Goal: Task Accomplishment & Management: Complete application form

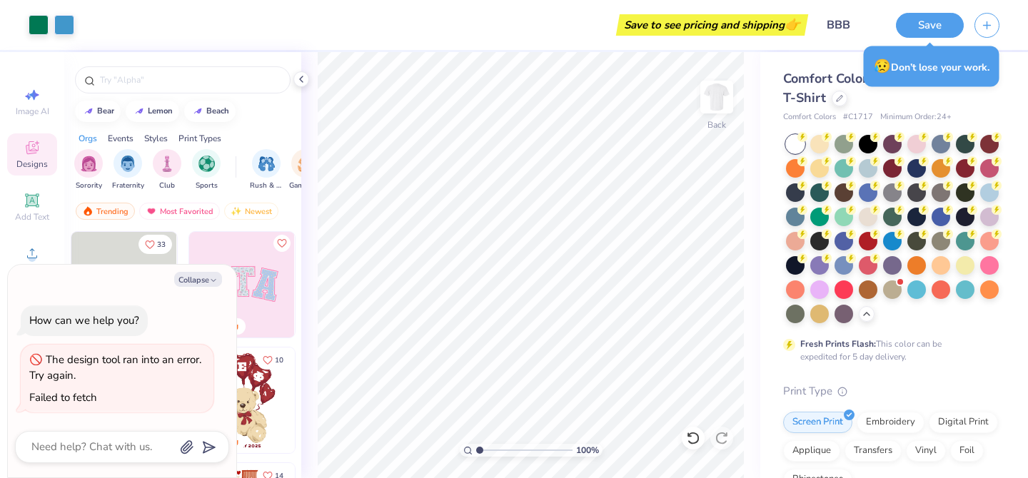
scroll to position [348, 0]
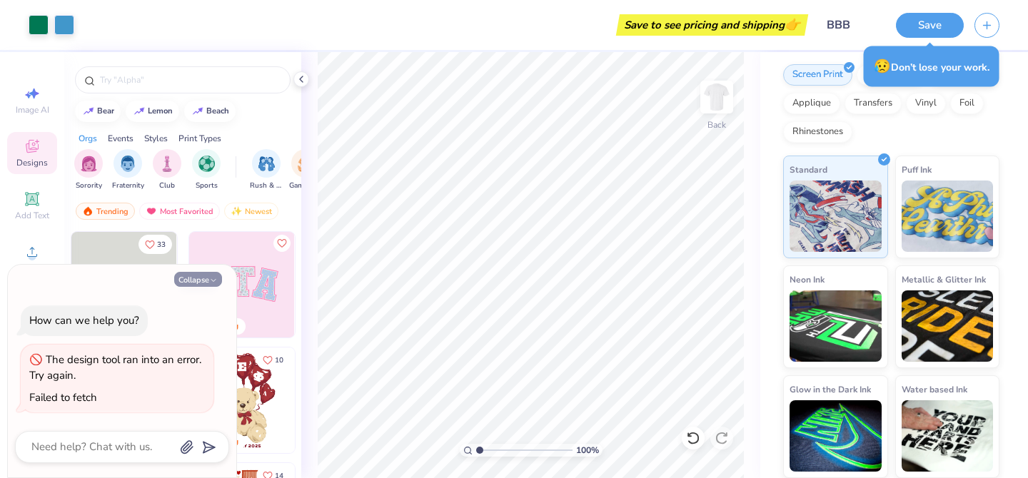
click at [211, 281] on icon "button" at bounding box center [213, 280] width 9 height 9
type textarea "x"
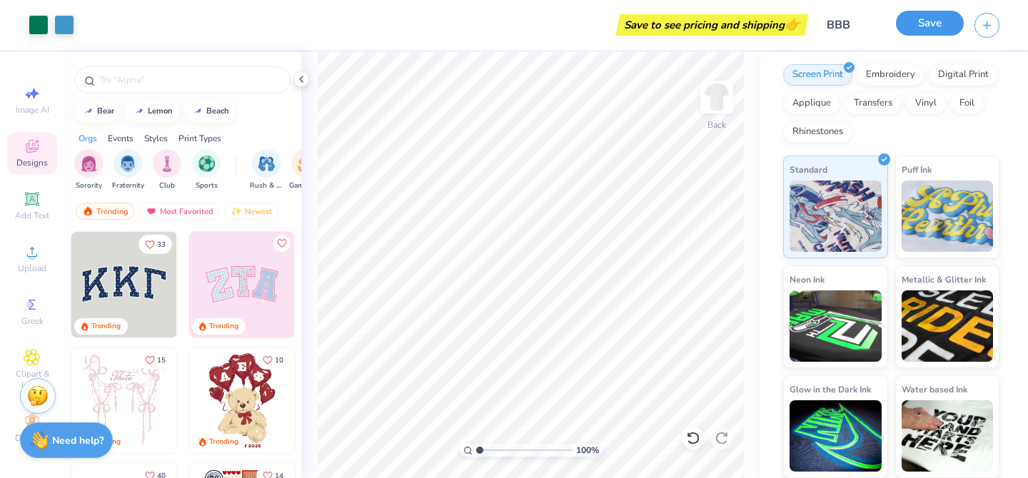
click at [922, 24] on button "Save" at bounding box center [930, 23] width 68 height 25
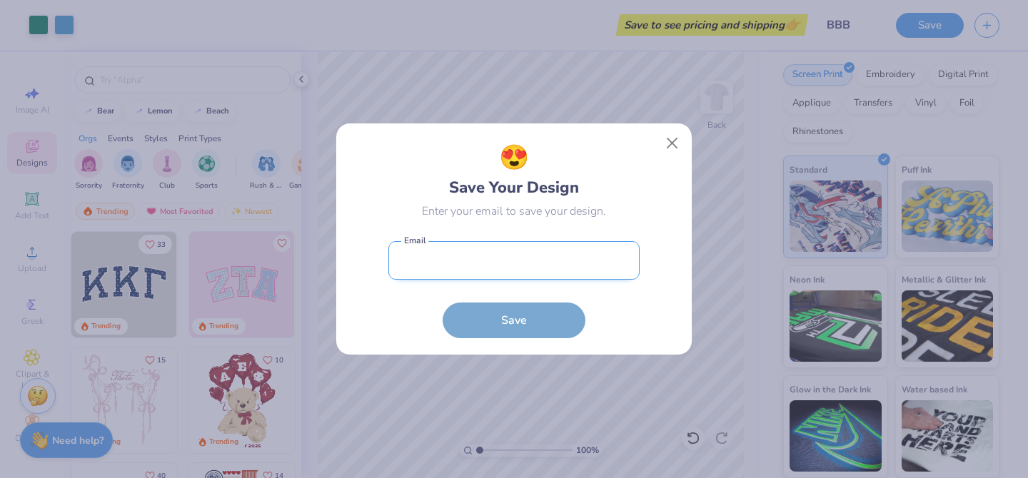
click at [512, 270] on input "email" at bounding box center [513, 260] width 251 height 39
type input "[EMAIL_ADDRESS][DOMAIN_NAME]"
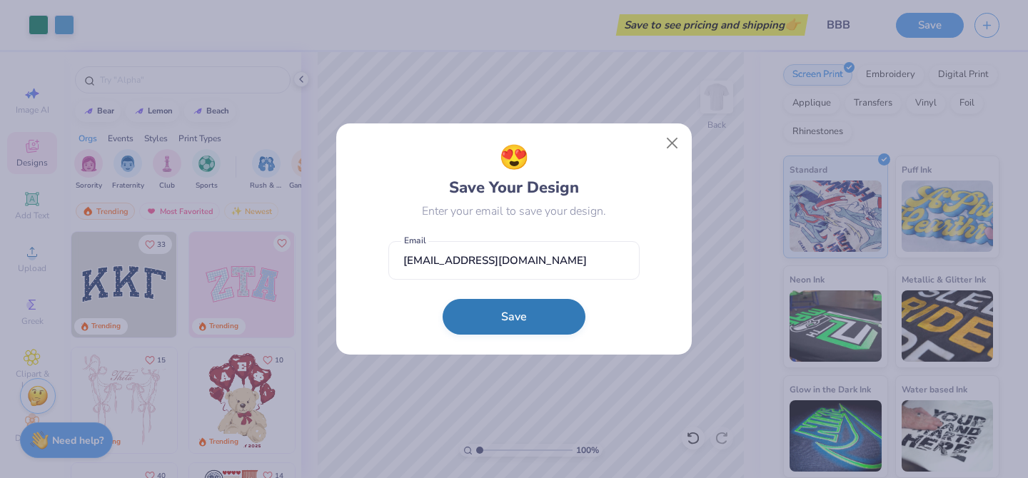
click at [514, 318] on button "Save" at bounding box center [514, 317] width 143 height 36
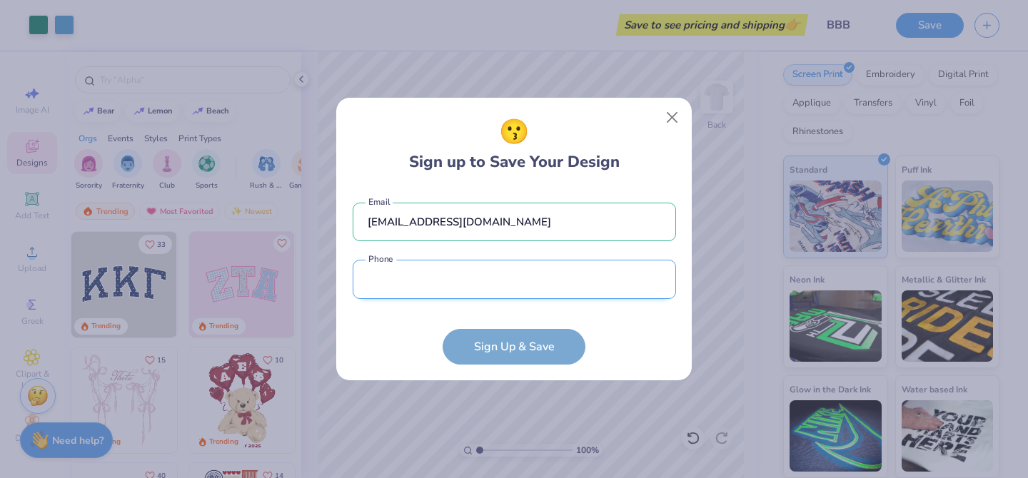
click at [507, 293] on input "tel" at bounding box center [514, 279] width 323 height 39
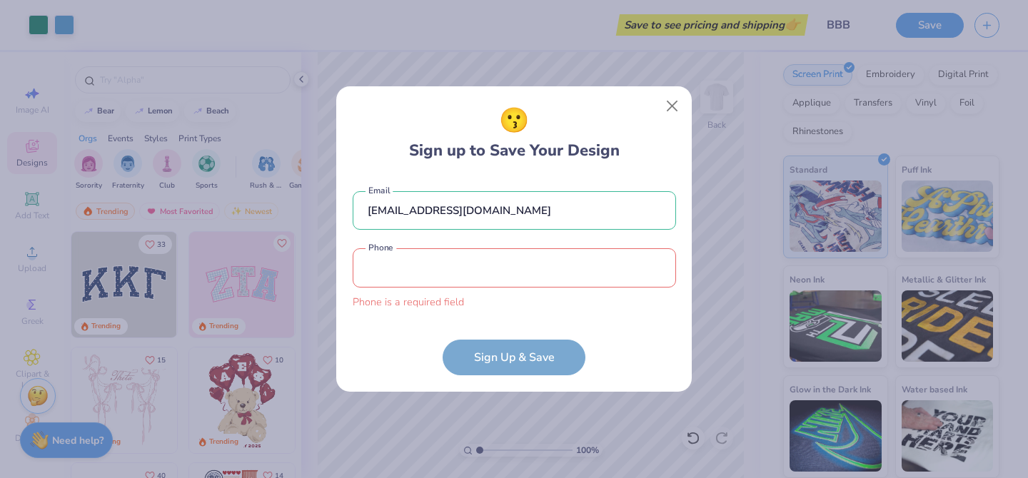
click at [602, 324] on form "[EMAIL_ADDRESS][DOMAIN_NAME] Email Phone is a required field Phone Sign Up & Sa…" at bounding box center [514, 276] width 323 height 199
click at [547, 351] on form "[EMAIL_ADDRESS][DOMAIN_NAME] Email Phone is a required field Phone Sign Up & Sa…" at bounding box center [514, 276] width 323 height 199
click at [538, 259] on input "tel" at bounding box center [514, 267] width 323 height 39
type input "[PHONE_NUMBER]"
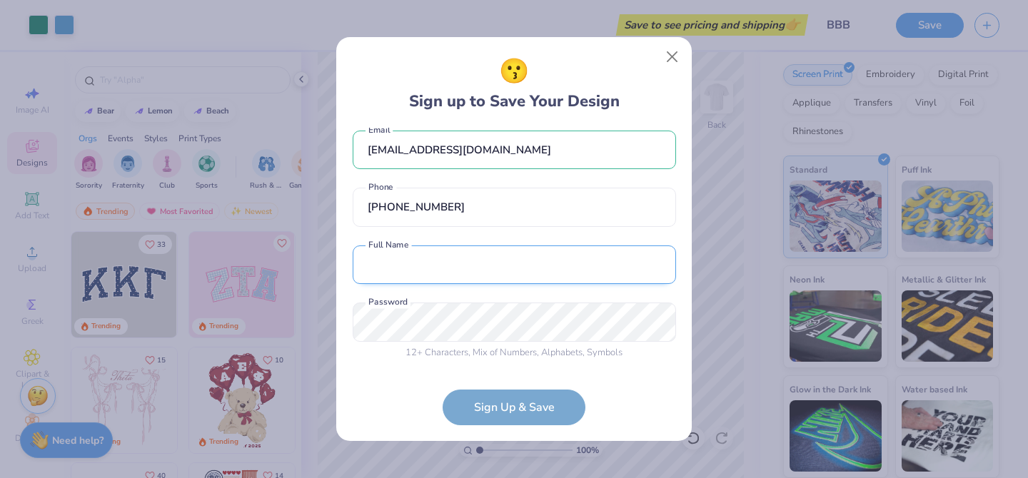
click at [526, 267] on input "text" at bounding box center [514, 265] width 323 height 39
type input "[PERSON_NAME]"
click at [514, 415] on form "[EMAIL_ADDRESS][DOMAIN_NAME] Email [PHONE_NUMBER] Phone [PERSON_NAME] Full Name…" at bounding box center [514, 277] width 323 height 298
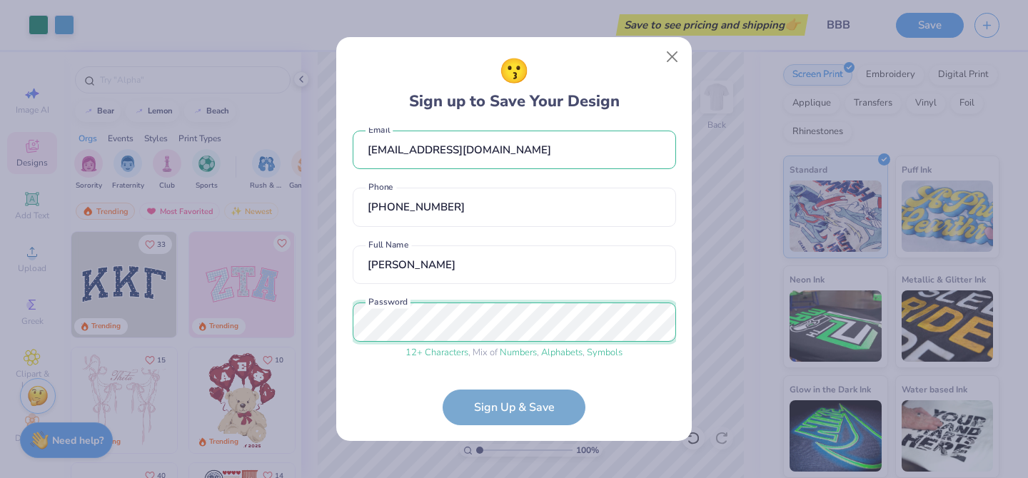
scroll to position [66, 0]
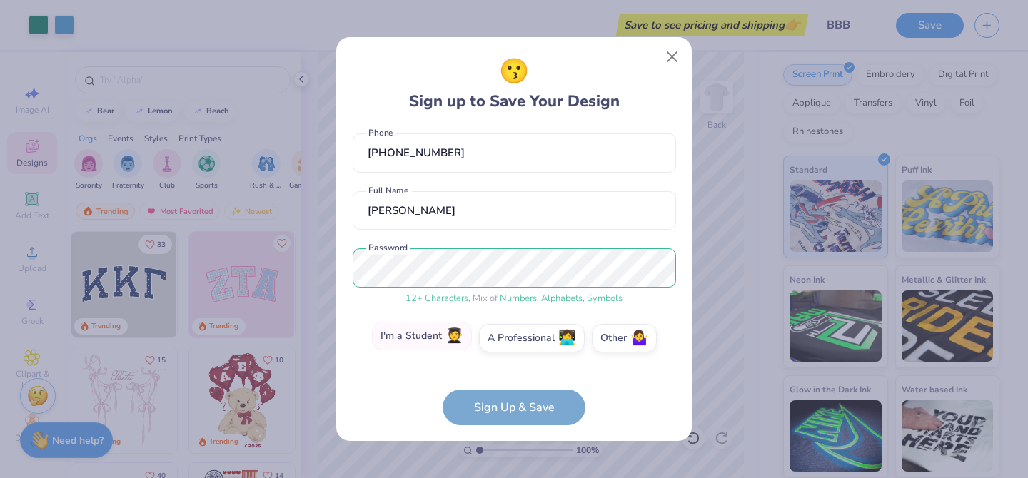
click at [441, 335] on label "I'm a Student 🧑‍🎓" at bounding box center [422, 336] width 100 height 29
click at [510, 403] on input "I'm a Student 🧑‍🎓" at bounding box center [514, 407] width 9 height 9
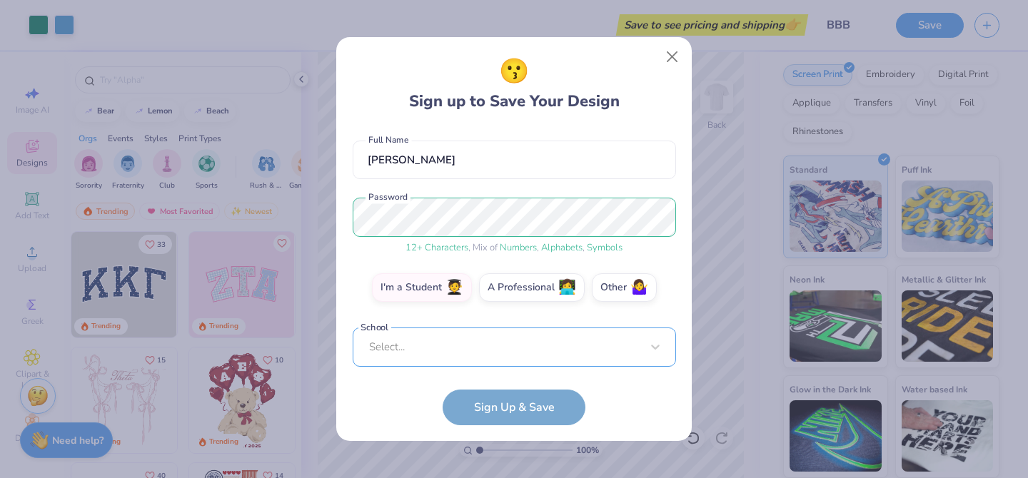
click at [470, 352] on div "Select..." at bounding box center [514, 347] width 323 height 39
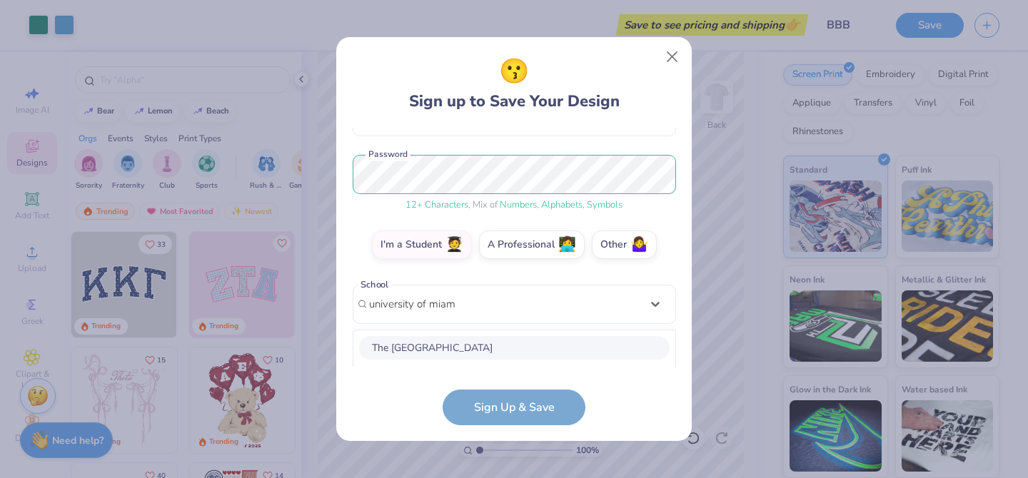
scroll to position [338, 0]
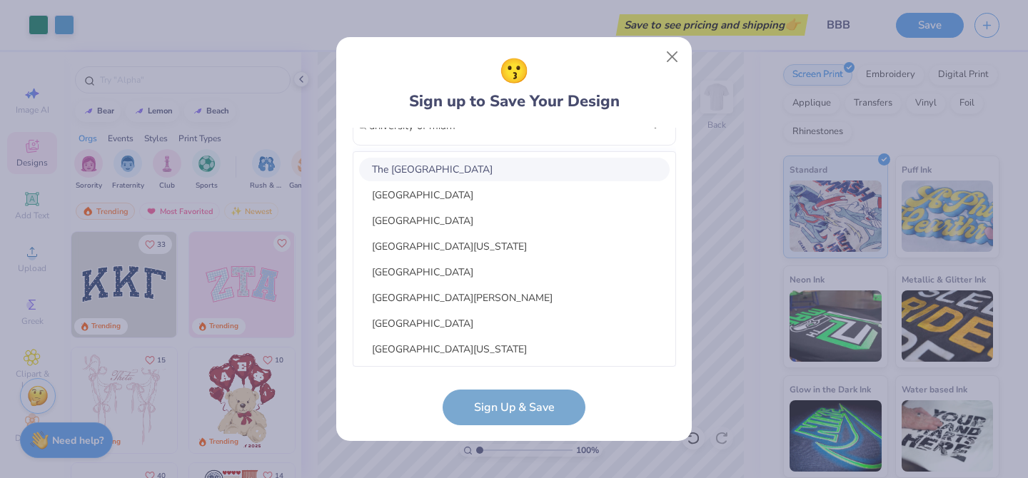
click at [507, 175] on div "The [GEOGRAPHIC_DATA]" at bounding box center [514, 170] width 311 height 24
type input "university of miam"
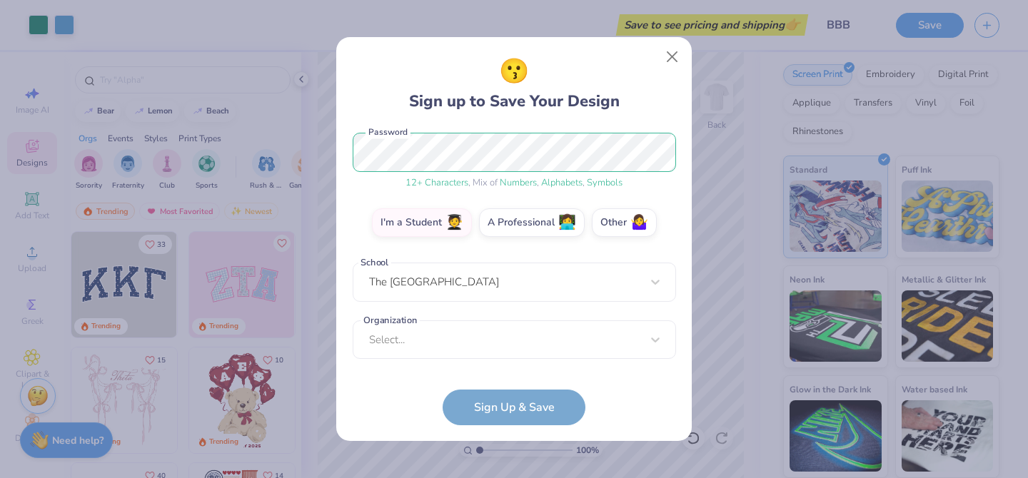
scroll to position [181, 0]
click at [505, 353] on div "Select..." at bounding box center [514, 340] width 323 height 39
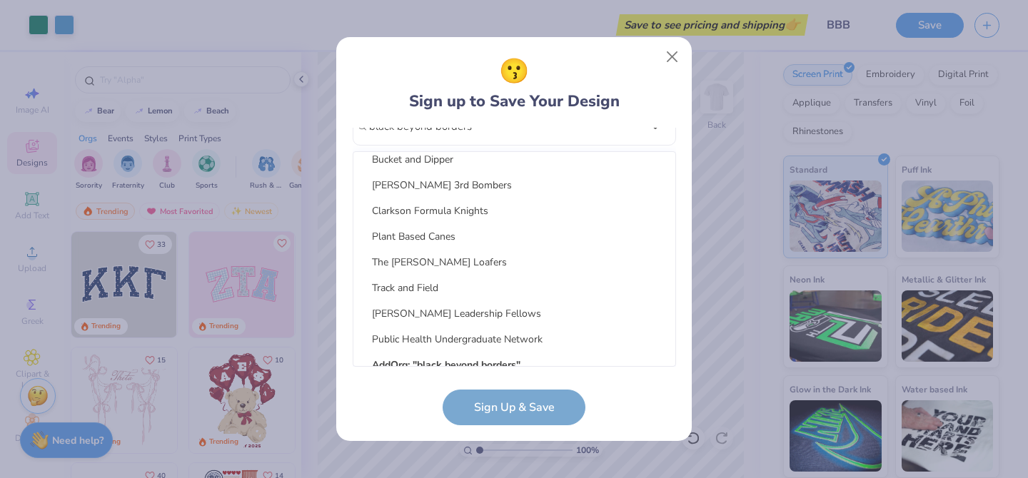
scroll to position [2121, 0]
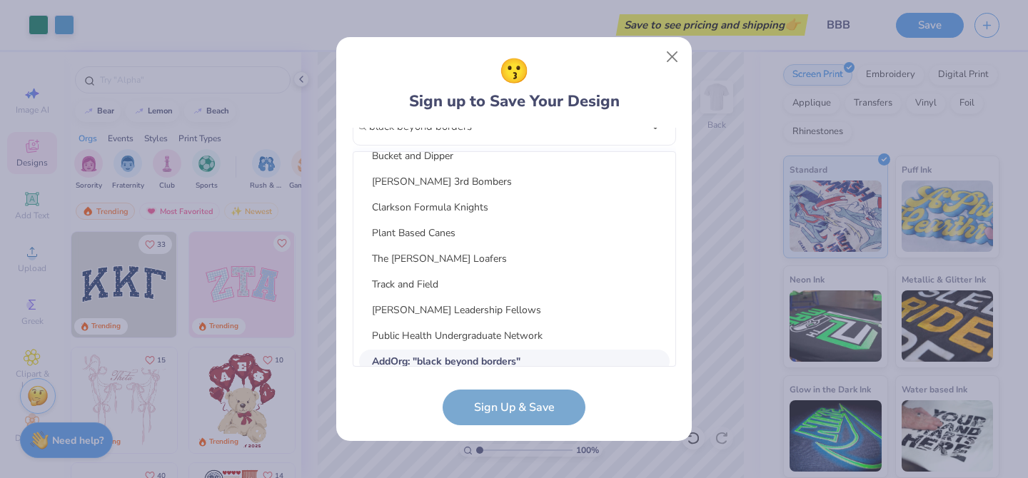
click at [637, 361] on div "Add Org : " black beyond borders "" at bounding box center [514, 362] width 311 height 24
type input "black beyond borders"
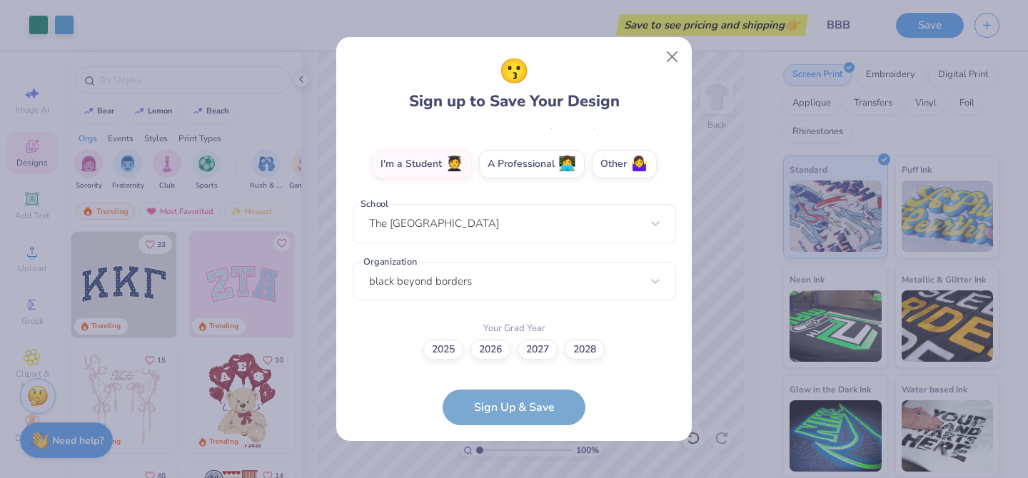
scroll to position [239, 0]
click at [380, 281] on div "black beyond borders" at bounding box center [514, 282] width 323 height 39
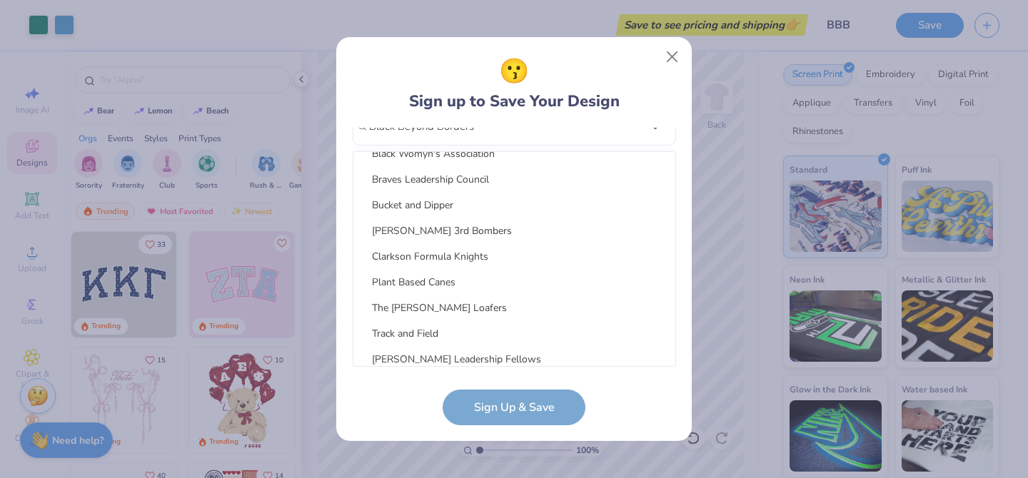
scroll to position [2114, 0]
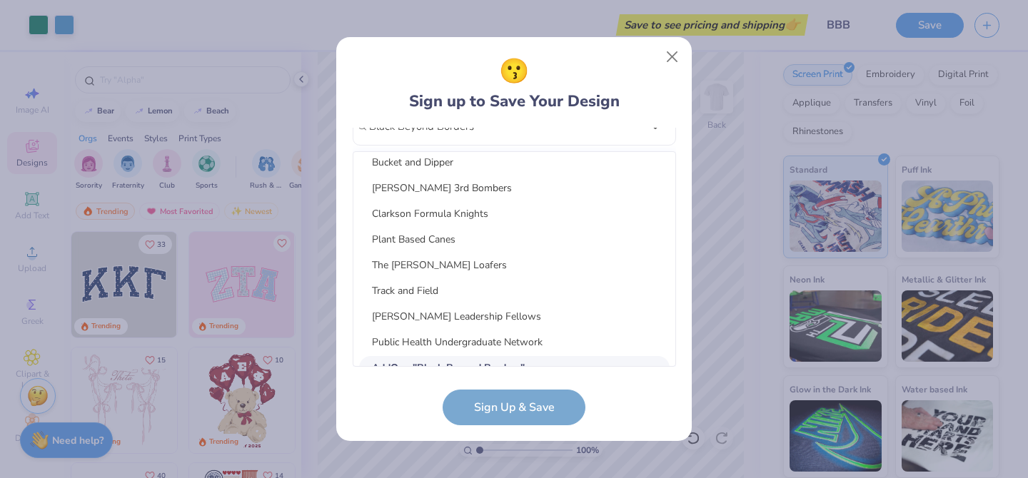
click at [638, 360] on div "Add Org : " Black Beyond Borders "" at bounding box center [514, 368] width 311 height 24
type input "Black Beyond Borders"
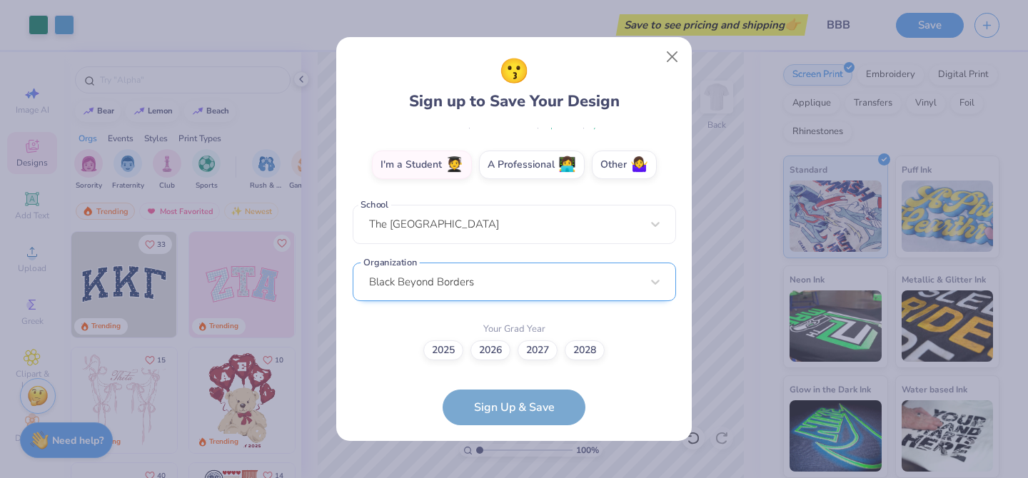
scroll to position [173, 0]
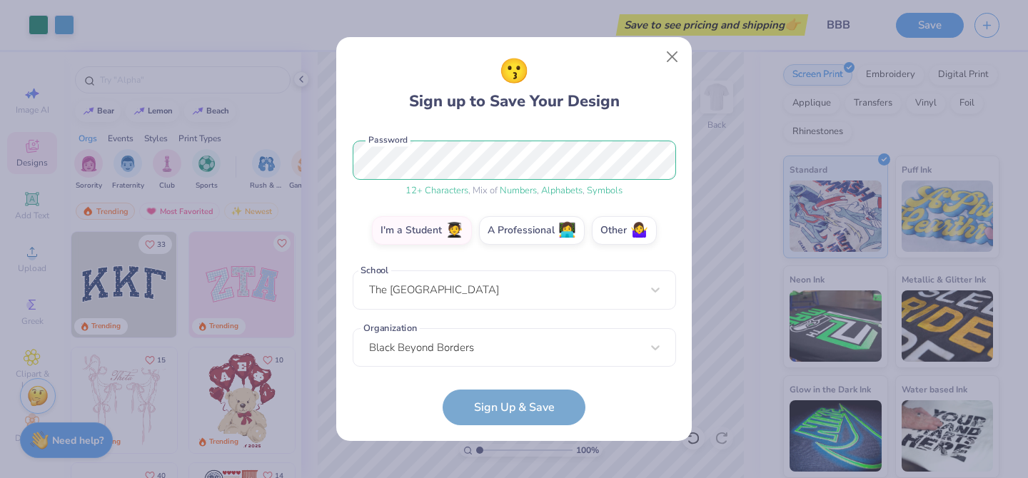
click at [539, 415] on form "[EMAIL_ADDRESS][DOMAIN_NAME] Email [PHONE_NUMBER] Phone [PERSON_NAME] Full Name…" at bounding box center [514, 277] width 323 height 298
click at [532, 335] on div "[EMAIL_ADDRESS][DOMAIN_NAME] Email [PHONE_NUMBER] Phone [PERSON_NAME] Full Name…" at bounding box center [514, 247] width 323 height 239
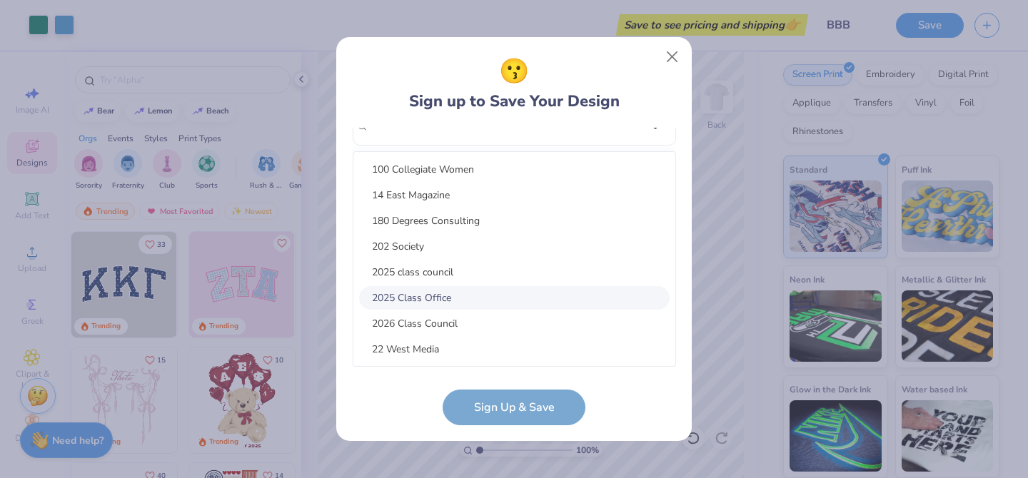
click at [549, 287] on div "2025 Class Office" at bounding box center [514, 298] width 311 height 24
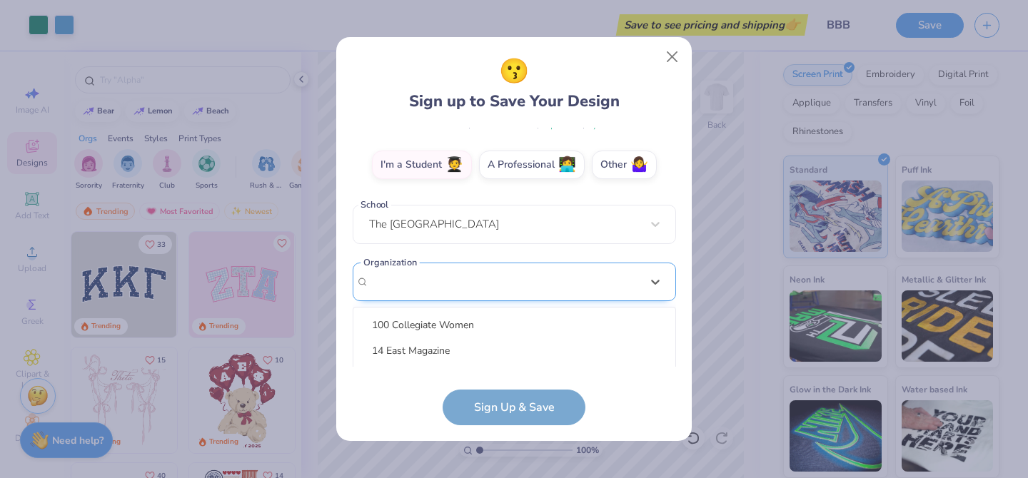
click at [547, 290] on div "option focused, 8 of 60. 60 results available. Use Up and Down to choose option…" at bounding box center [514, 393] width 323 height 261
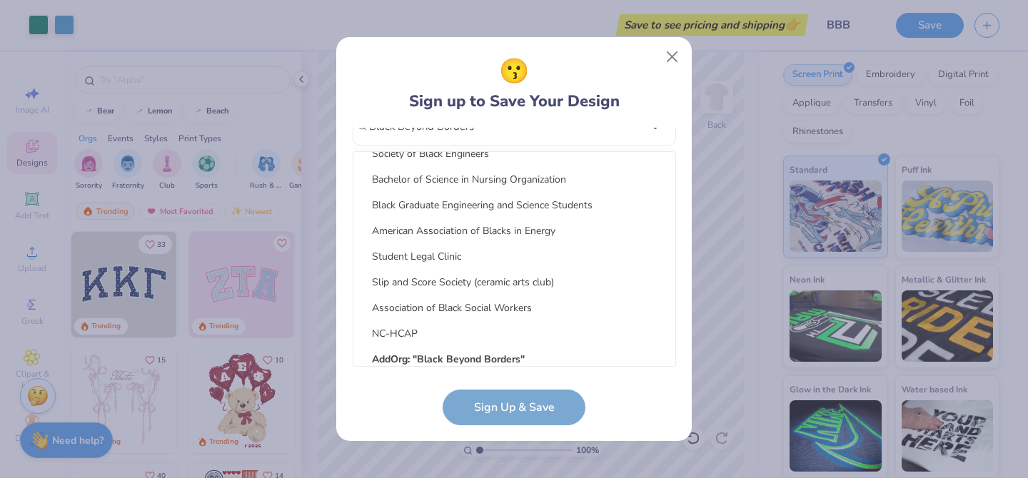
scroll to position [2776, 0]
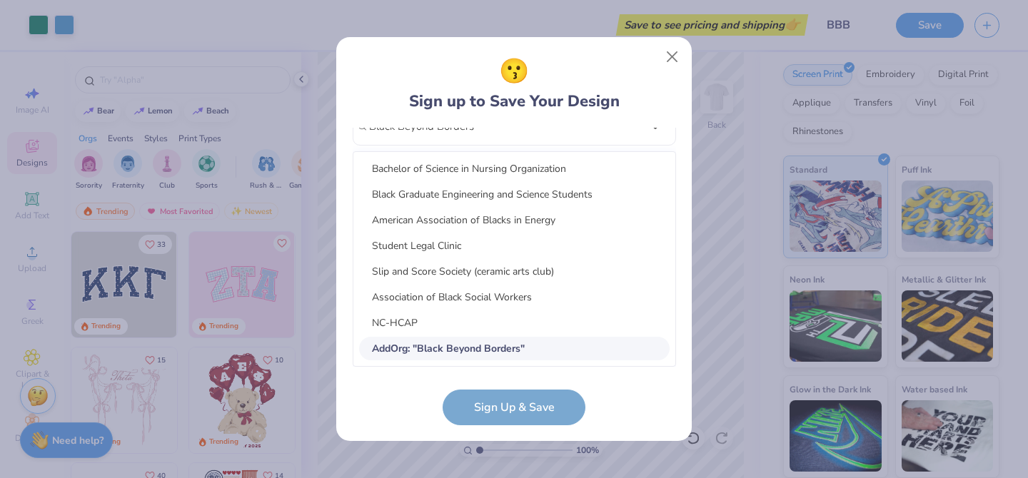
click at [650, 357] on div "Add Org : " Black Beyond Borders "" at bounding box center [514, 349] width 311 height 24
type input "Black Beyond Borders"
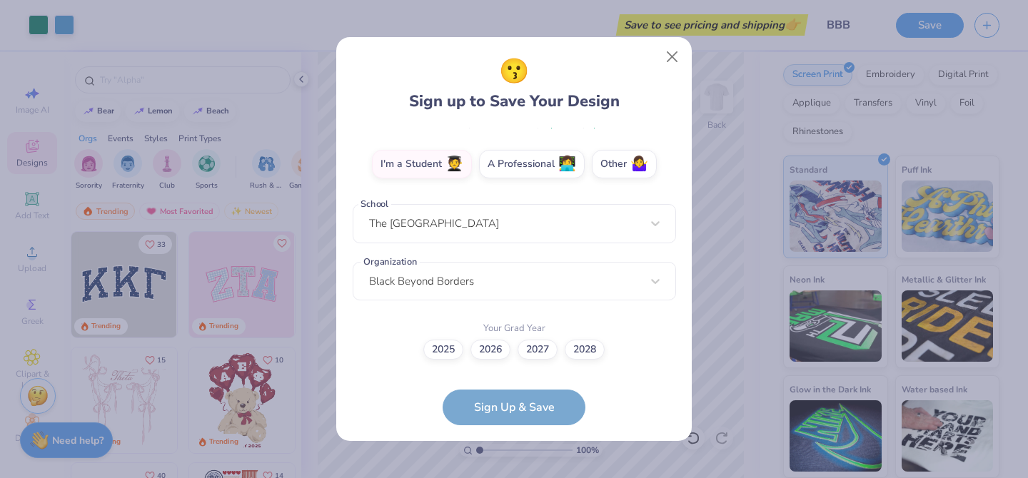
scroll to position [239, 0]
click at [480, 351] on label "2026" at bounding box center [490, 348] width 40 height 20
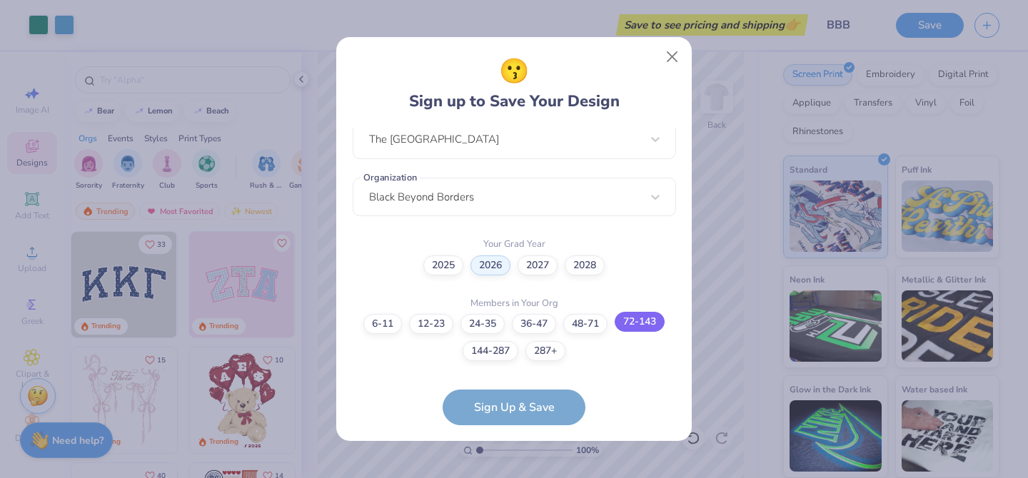
click at [636, 323] on label "72-143" at bounding box center [640, 322] width 50 height 20
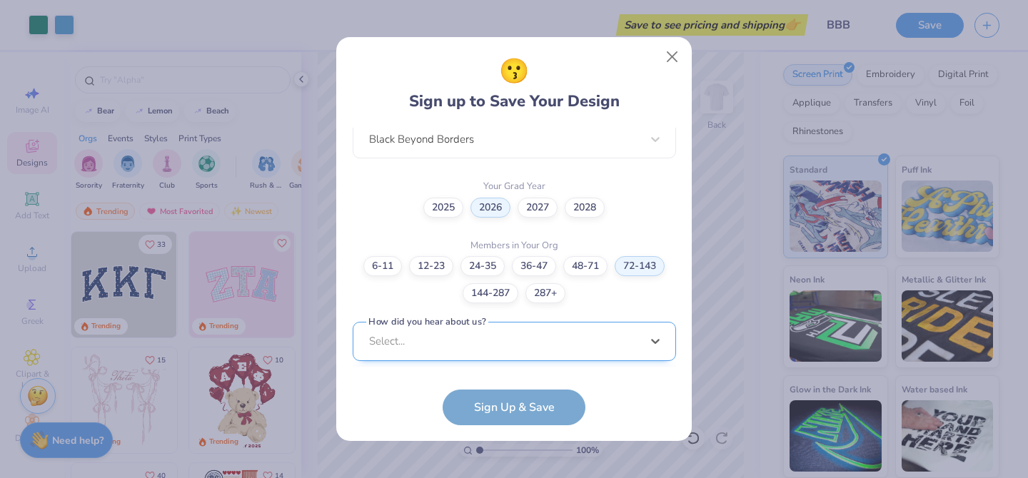
scroll to position [596, 0]
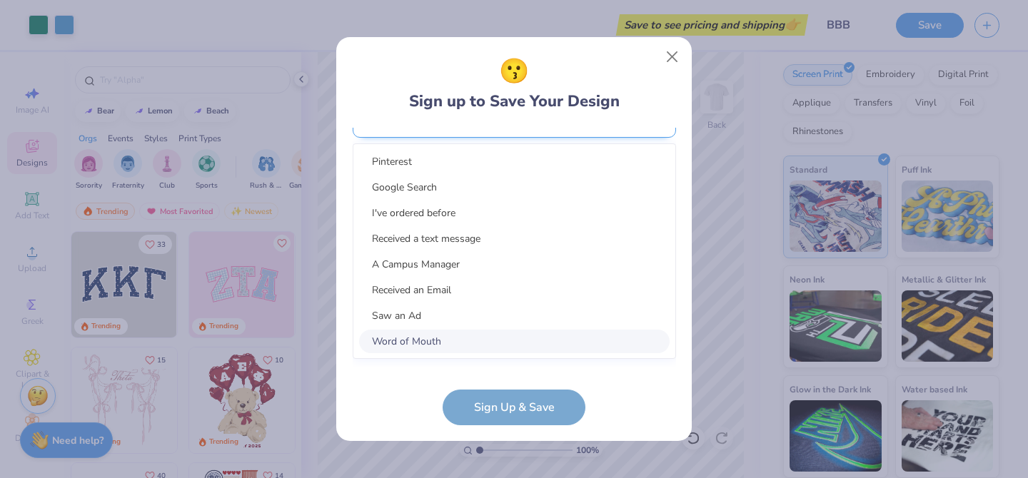
click at [630, 335] on div "option Word of Mouth focused, 8 of 15. 15 results available. Use Up and Down to…" at bounding box center [514, 229] width 323 height 261
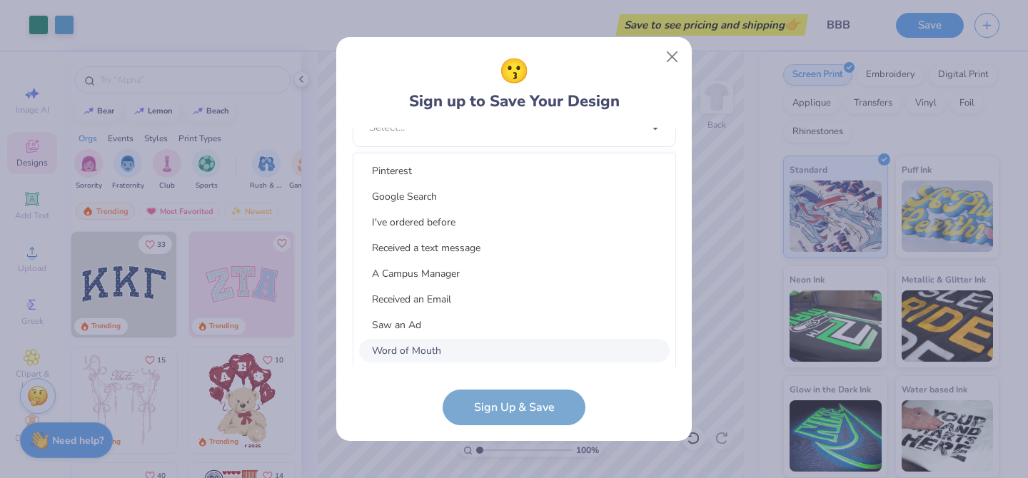
click at [552, 355] on div "Word of Mouth" at bounding box center [514, 351] width 311 height 24
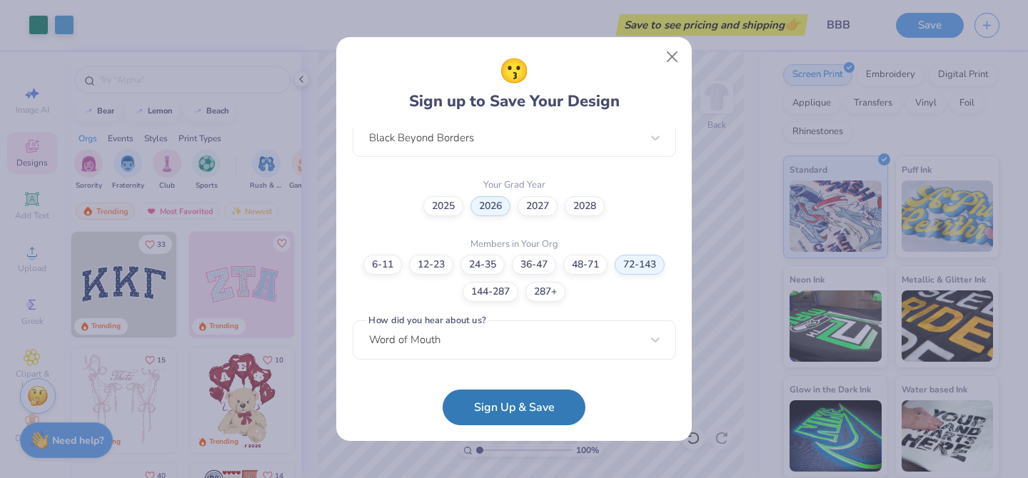
scroll to position [382, 0]
click at [556, 400] on button "Sign Up & Save" at bounding box center [514, 404] width 143 height 36
